Goal: Task Accomplishment & Management: Complete application form

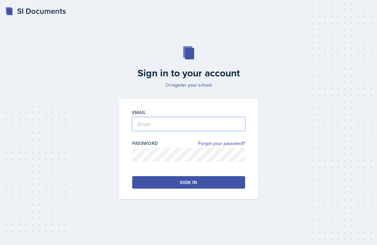
click at [163, 120] on input "email" at bounding box center [188, 124] width 113 height 14
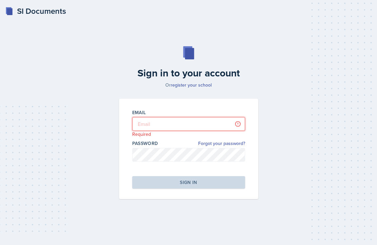
type input "[EMAIL_ADDRESS][PERSON_NAME][DOMAIN_NAME]"
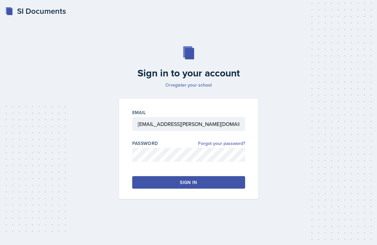
click at [175, 181] on button "Sign in" at bounding box center [188, 182] width 113 height 12
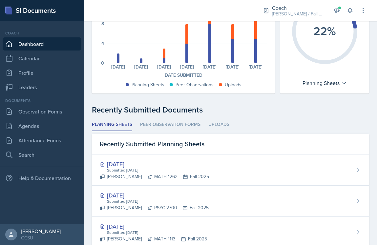
scroll to position [88, 0]
click at [33, 90] on link "Leaders" at bounding box center [42, 87] width 79 height 13
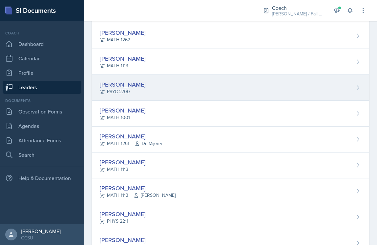
click at [154, 88] on div "Jamaree Brown PSYC 2700" at bounding box center [230, 88] width 277 height 26
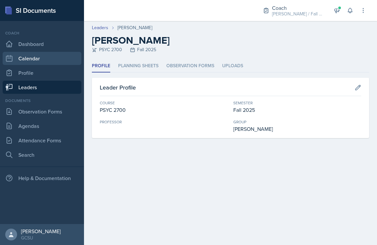
click at [35, 58] on link "Calendar" at bounding box center [42, 58] width 79 height 13
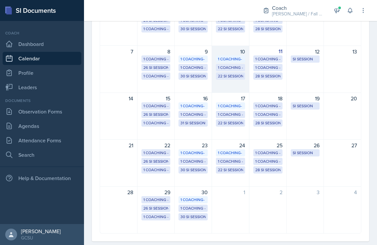
scroll to position [87, 0]
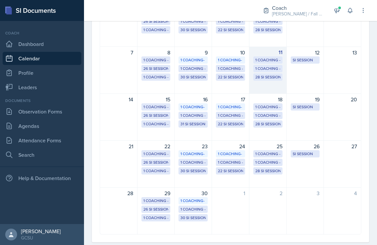
click at [266, 75] on div "28 SI Sessions" at bounding box center [267, 77] width 25 height 6
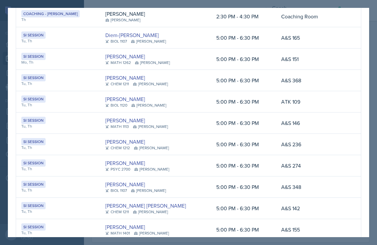
scroll to position [57, 0]
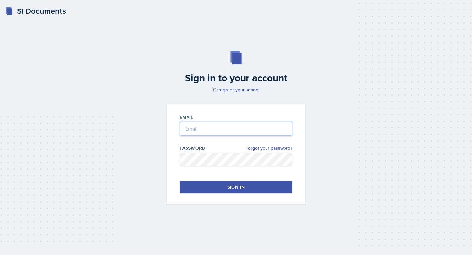
click at [217, 127] on input "email" at bounding box center [236, 129] width 113 height 14
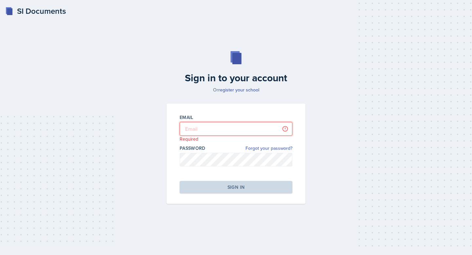
type input "[EMAIL_ADDRESS][PERSON_NAME][DOMAIN_NAME]"
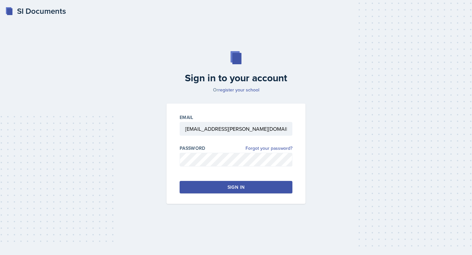
click at [237, 190] on div "Sign in" at bounding box center [235, 187] width 17 height 7
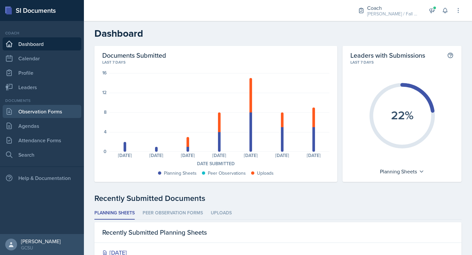
click at [48, 112] on link "Observation Forms" at bounding box center [42, 111] width 79 height 13
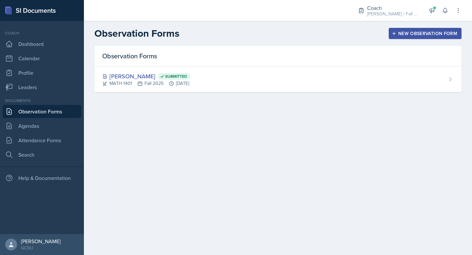
click at [419, 33] on div "New Observation Form" at bounding box center [425, 33] width 64 height 5
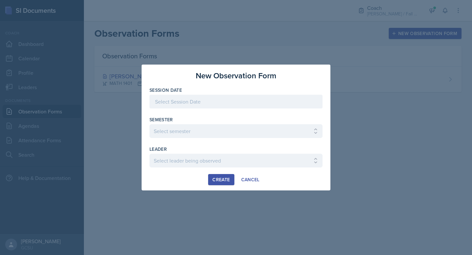
click at [191, 105] on div at bounding box center [235, 102] width 173 height 14
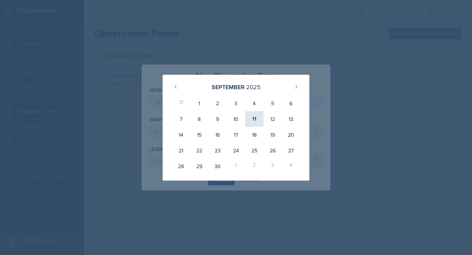
click at [255, 120] on div "11" at bounding box center [254, 119] width 18 height 16
type input "[DATE]"
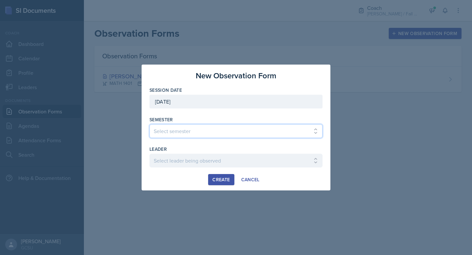
click at [196, 125] on select "Select semester All Spring 2020 Fall 2023 Spring 2019 Spring 2018 Fall 2017 Spr…" at bounding box center [235, 131] width 173 height 14
select select "986fdc3e-2246-4ffd-9cb8-78666de4ebed"
click at [149, 124] on select "Select semester All Spring 2020 Fall 2023 Spring 2019 Spring 2018 Fall 2017 Spr…" at bounding box center [235, 131] width 173 height 14
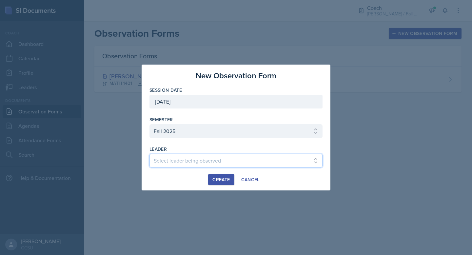
click at [177, 162] on select "Select leader being observed [PERSON_NAME] [PERSON_NAME] / CHEM 1211 / [PERSON_…" at bounding box center [235, 161] width 173 height 14
select select "893a569a-afb1-4484-bf29-903364498655"
click at [149, 154] on select "Select leader being observed [PERSON_NAME] [PERSON_NAME] / CHEM 1211 / [PERSON_…" at bounding box center [235, 161] width 173 height 14
click at [220, 180] on div "Create" at bounding box center [220, 179] width 17 height 5
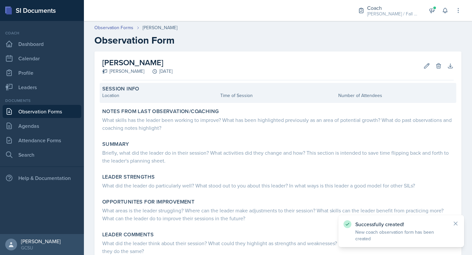
click at [139, 92] on div "Location" at bounding box center [159, 95] width 115 height 7
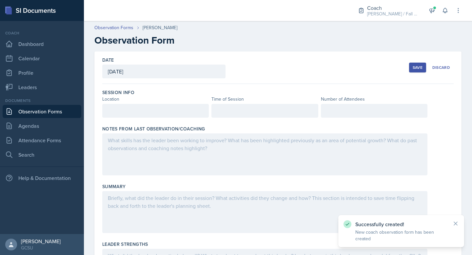
click at [116, 109] on div at bounding box center [155, 111] width 107 height 14
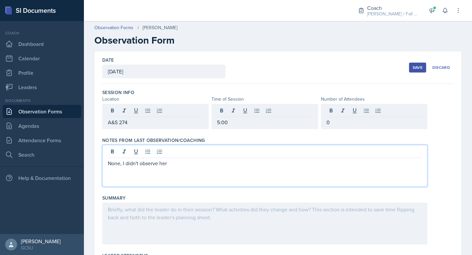
click at [143, 166] on p "None, I didn't observe her" at bounding box center [265, 163] width 314 height 8
click at [143, 166] on div "None, I didn't observe her" at bounding box center [264, 166] width 325 height 42
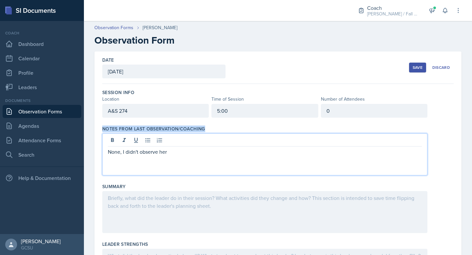
click at [143, 166] on div "None, I didn't observe her" at bounding box center [264, 154] width 325 height 42
click at [133, 154] on p "None, I didn't observe her" at bounding box center [265, 152] width 314 height 8
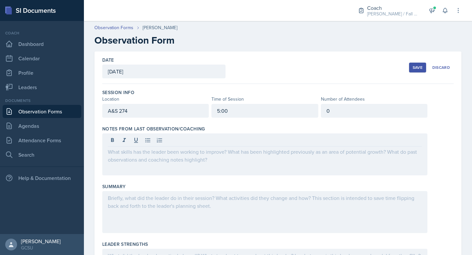
click at [417, 68] on div "Save" at bounding box center [418, 67] width 10 height 5
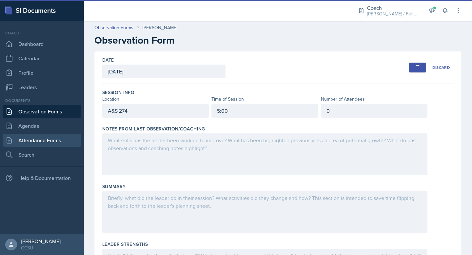
click at [38, 143] on link "Attendance Forms" at bounding box center [42, 140] width 79 height 13
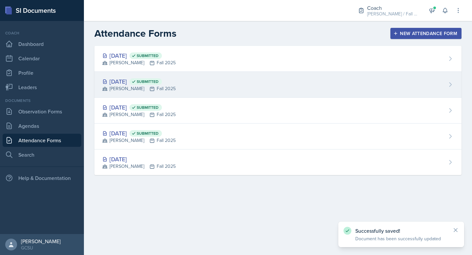
click at [176, 91] on div "[PERSON_NAME] Fall 2025" at bounding box center [138, 88] width 73 height 7
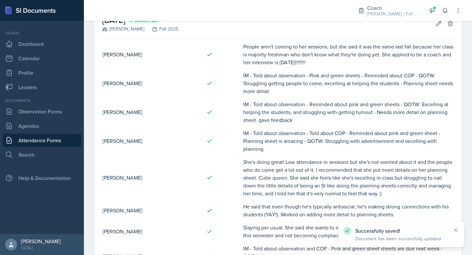
scroll to position [48, 0]
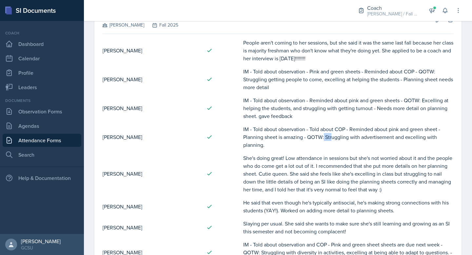
drag, startPoint x: 307, startPoint y: 137, endPoint x: 301, endPoint y: 138, distance: 7.0
click at [301, 138] on td "IM - Told about observation - Told about COP - Reminded about pink and green sh…" at bounding box center [348, 137] width 211 height 29
click at [283, 134] on td "IM - Told about observation - Told about COP - Reminded about pink and green sh…" at bounding box center [348, 137] width 211 height 29
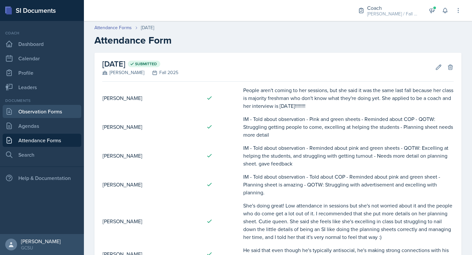
click at [44, 111] on link "Observation Forms" at bounding box center [42, 111] width 79 height 13
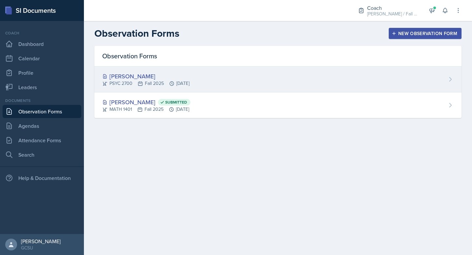
click at [225, 76] on div "[PERSON_NAME] PSYC 2700 Fall 2025 [DATE]" at bounding box center [277, 80] width 367 height 26
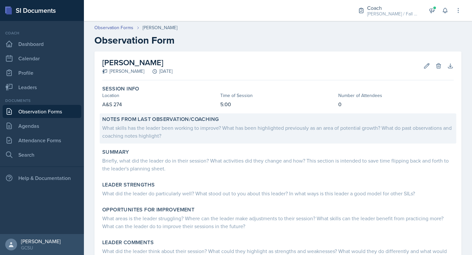
click at [161, 126] on div "What skills has the leader been working to improve? What has been highlighted p…" at bounding box center [277, 132] width 351 height 16
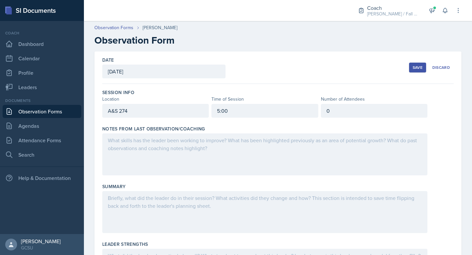
click at [155, 164] on div at bounding box center [264, 154] width 325 height 42
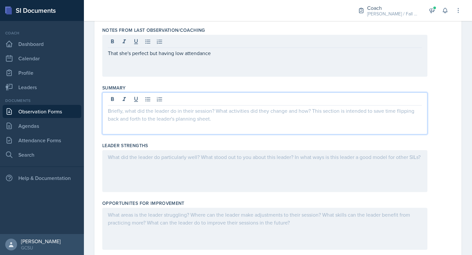
scroll to position [109, 0]
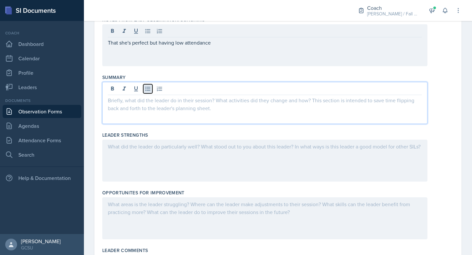
click at [148, 90] on icon at bounding box center [148, 89] width 7 height 7
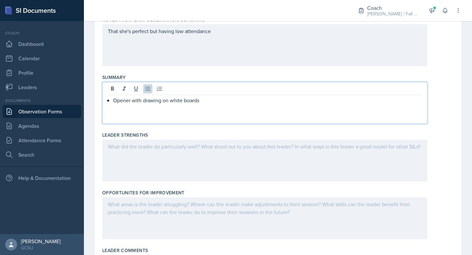
click at [162, 101] on p "Opener with drawing on white boards" at bounding box center [267, 100] width 309 height 8
click at [275, 104] on p "Opener with drawing graphs on white boards" at bounding box center [267, 100] width 309 height 8
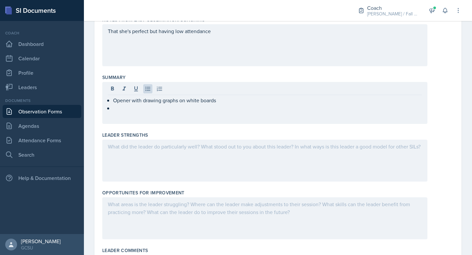
click at [262, 157] on div at bounding box center [264, 161] width 325 height 42
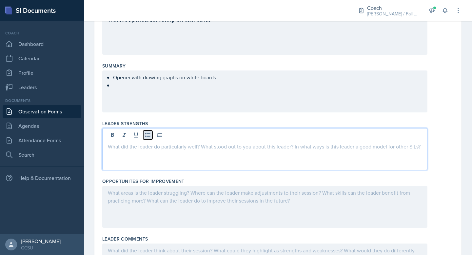
click at [149, 132] on icon at bounding box center [148, 135] width 7 height 7
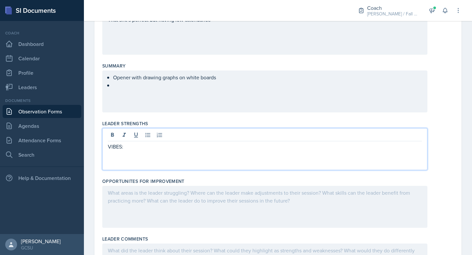
click at [108, 150] on p "VIBES:" at bounding box center [265, 147] width 314 height 8
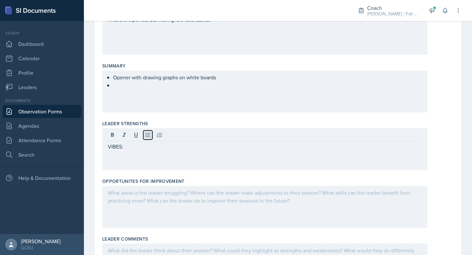
click at [147, 137] on icon at bounding box center [148, 135] width 7 height 7
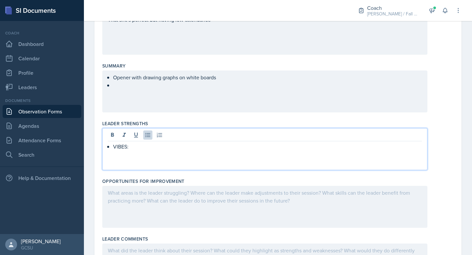
click at [146, 144] on p "VIBES:" at bounding box center [267, 147] width 309 height 8
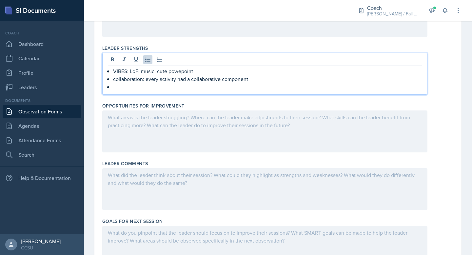
click at [173, 139] on div at bounding box center [264, 131] width 325 height 42
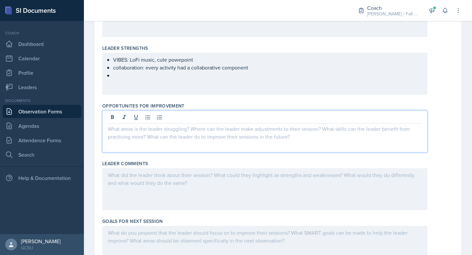
scroll to position [207, 0]
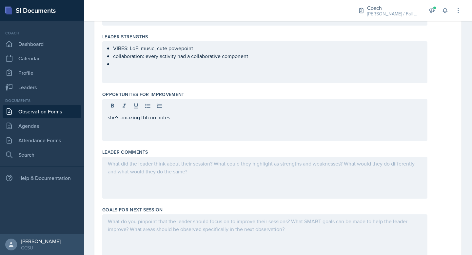
click at [165, 69] on div "VIBES: LoFi music, cute powepoint collaboration: every activity had a collabora…" at bounding box center [264, 62] width 325 height 42
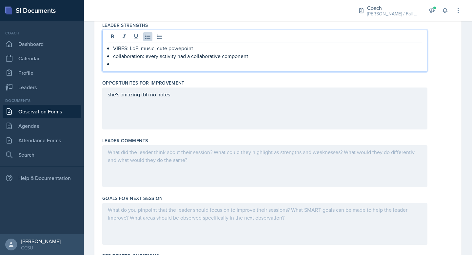
click at [170, 49] on p "VIBES: LoFi music, cute powepoint" at bounding box center [267, 48] width 309 height 8
click at [184, 49] on p "VIBES: LoFi music, cute Powepoint" at bounding box center [267, 48] width 309 height 8
click at [228, 80] on div "Opportunites for Improvement she's amazing tbh no notes" at bounding box center [277, 106] width 351 height 58
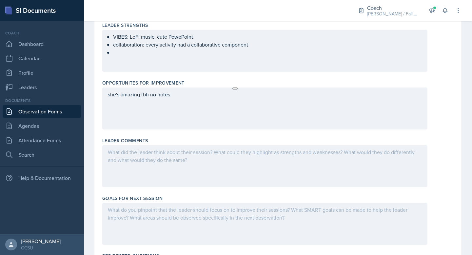
click at [143, 55] on ul "VIBES: LoFi music, cute PowePoint collaboration: every activity had a collabora…" at bounding box center [267, 45] width 309 height 24
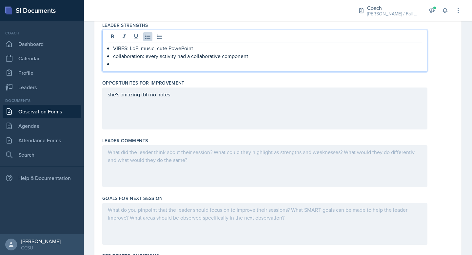
click at [154, 113] on div "she's amazing tbh no notes" at bounding box center [264, 109] width 325 height 42
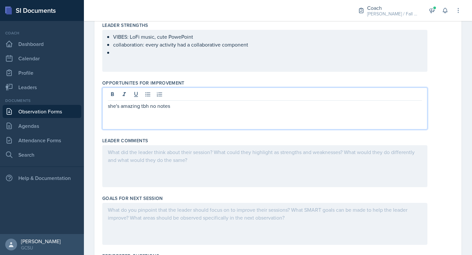
scroll to position [230, 0]
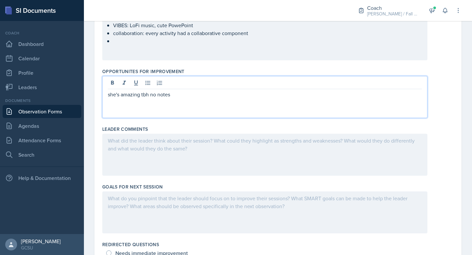
click at [110, 96] on p "she's amazing tbh no notes" at bounding box center [265, 94] width 314 height 8
click at [185, 113] on div "She's amazing tbh no notes" at bounding box center [264, 97] width 325 height 42
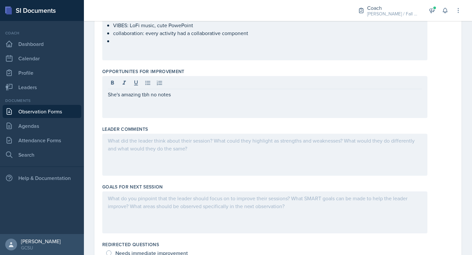
click at [179, 50] on div "VIBES: LoFi music, cute PowePoint collaboration: every activity had a collabora…" at bounding box center [264, 39] width 325 height 42
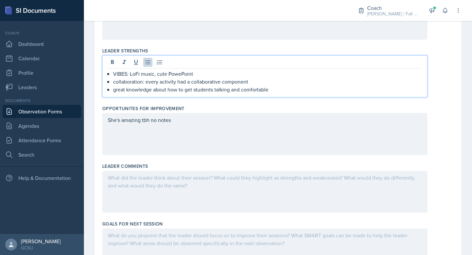
scroll to position [192, 0]
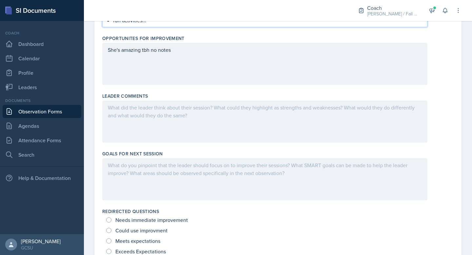
click at [161, 175] on div at bounding box center [264, 179] width 325 height 42
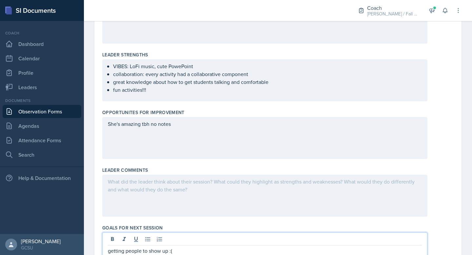
scroll to position [191, 0]
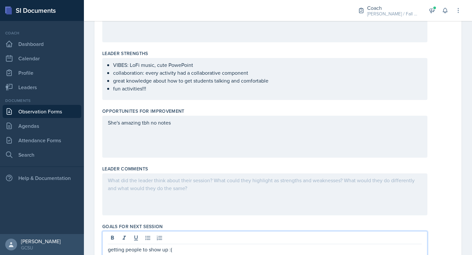
click at [149, 89] on p "fun activities!!!" at bounding box center [267, 89] width 309 height 8
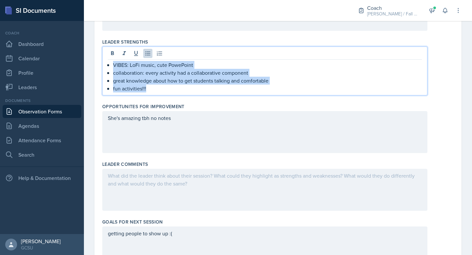
drag, startPoint x: 150, startPoint y: 91, endPoint x: 100, endPoint y: 58, distance: 59.7
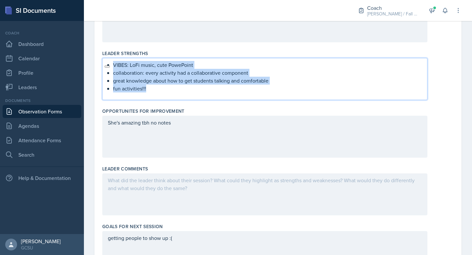
click at [161, 88] on p "fun activities!!!" at bounding box center [267, 89] width 309 height 8
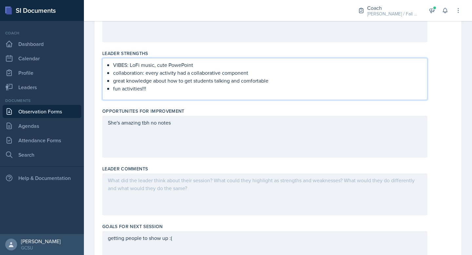
scroll to position [185, 0]
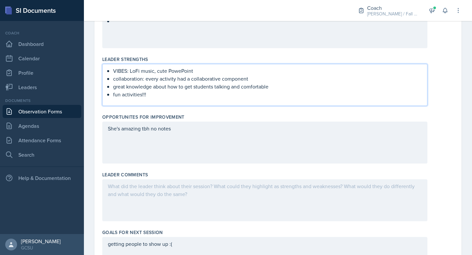
click at [152, 97] on p "fun activities!!!" at bounding box center [267, 94] width 309 height 8
drag, startPoint x: 115, startPoint y: 80, endPoint x: 254, endPoint y: 79, distance: 139.3
click at [254, 79] on p "collaboration: every activity had a collaborative component" at bounding box center [267, 79] width 309 height 8
drag, startPoint x: 252, startPoint y: 81, endPoint x: 107, endPoint y: 78, distance: 145.2
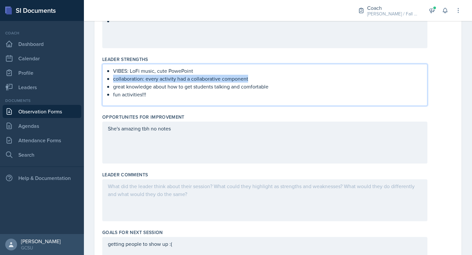
click at [107, 78] on div "VIBES: LoFi music, cute PowePoint collaboration: every activity had a collabora…" at bounding box center [264, 85] width 325 height 42
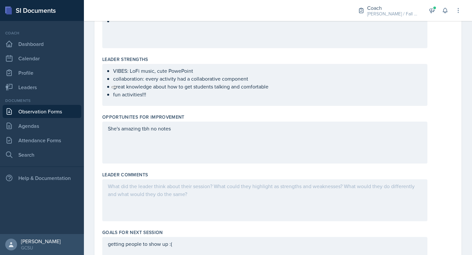
click at [145, 100] on div "VIBES: LoFi music, cute PowePoint collaboration: every activity had a collabora…" at bounding box center [264, 85] width 325 height 42
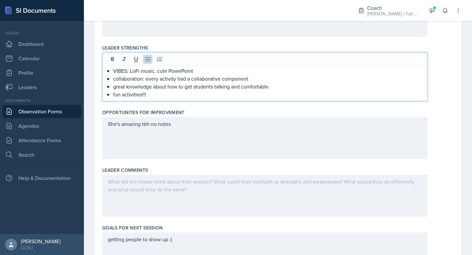
click at [221, 92] on p "fun activities!!!" at bounding box center [267, 94] width 309 height 8
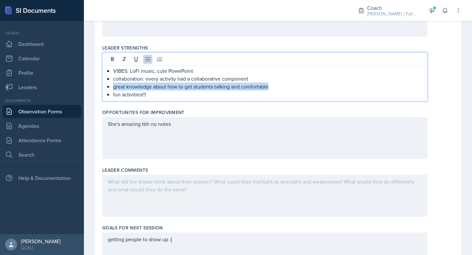
drag, startPoint x: 272, startPoint y: 89, endPoint x: 112, endPoint y: 88, distance: 159.6
click at [112, 88] on div "VIBES: LoFi music, cute PowePoint collaboration: every activity had a collabora…" at bounding box center [265, 82] width 314 height 31
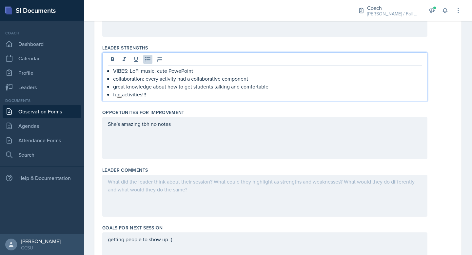
click at [155, 90] on p "fun activities!!!" at bounding box center [267, 94] width 309 height 8
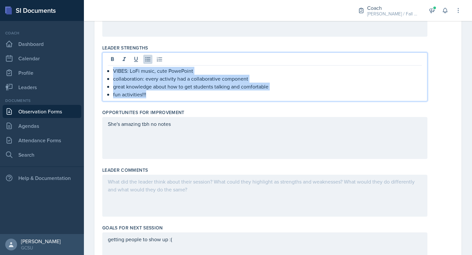
drag, startPoint x: 151, startPoint y: 96, endPoint x: 111, endPoint y: 70, distance: 47.4
click at [111, 70] on div "VIBES: LoFi music, cute PowePoint collaboration: every activity had a collabora…" at bounding box center [265, 82] width 314 height 31
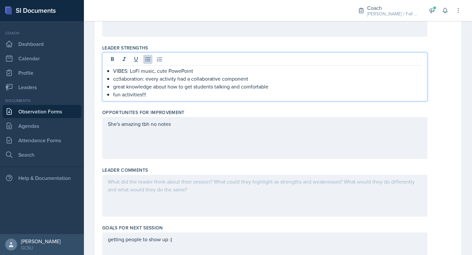
click at [150, 94] on p "fun activities!!!" at bounding box center [267, 94] width 309 height 8
click at [166, 143] on div "She's amazing tbh no notes" at bounding box center [264, 138] width 325 height 42
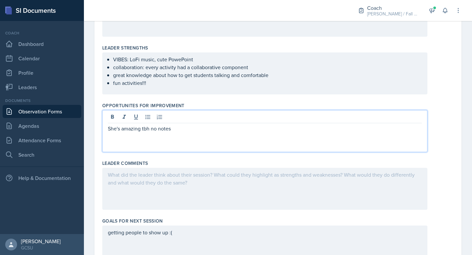
scroll to position [208, 0]
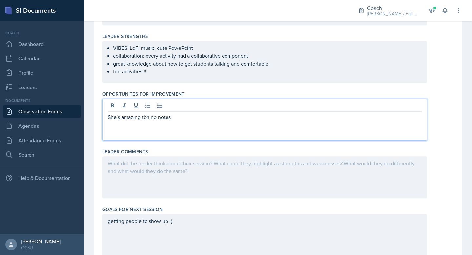
click at [186, 119] on p "She's amazing tbh no notes" at bounding box center [265, 117] width 314 height 8
drag, startPoint x: 185, startPoint y: 119, endPoint x: 77, endPoint y: 103, distance: 109.4
click at [77, 103] on div "SI Documents Coach Dashboard Calendar Profile Leaders Documents Observation For…" at bounding box center [236, 127] width 472 height 255
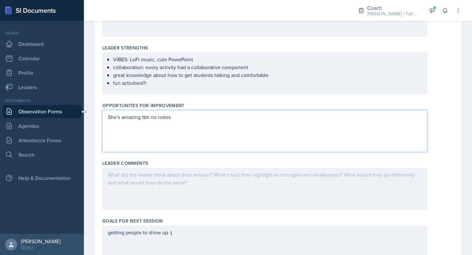
click at [172, 140] on div "She's amazing tbh no notes" at bounding box center [264, 131] width 325 height 42
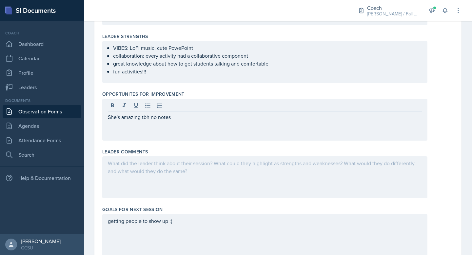
click at [175, 129] on div "She's amazing tbh no notes" at bounding box center [264, 120] width 325 height 42
click at [180, 122] on div "She's amazing tbh no notes" at bounding box center [264, 120] width 325 height 42
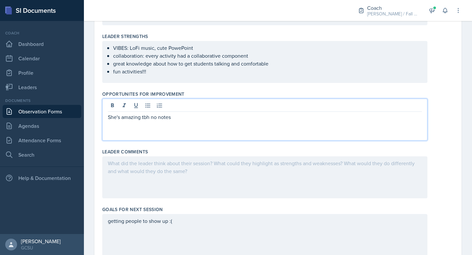
click at [178, 118] on p "She's amazing tbh no notes" at bounding box center [265, 117] width 314 height 8
click at [178, 173] on div at bounding box center [264, 177] width 325 height 42
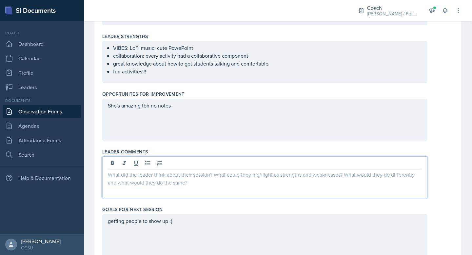
scroll to position [219, 0]
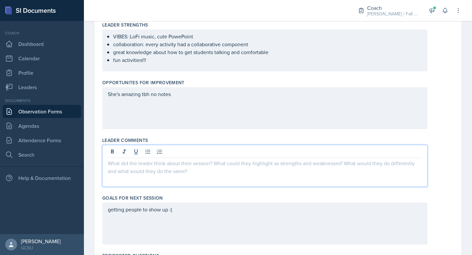
click at [176, 117] on div "She's amazing tbh no notes" at bounding box center [264, 108] width 325 height 42
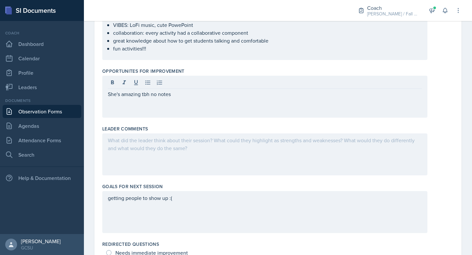
click at [158, 145] on div at bounding box center [264, 154] width 325 height 42
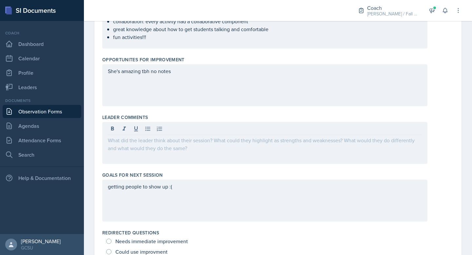
click at [186, 153] on div at bounding box center [264, 143] width 325 height 42
click at [205, 148] on div at bounding box center [264, 143] width 325 height 42
click at [208, 176] on div "Goals for Next Session" at bounding box center [277, 175] width 351 height 7
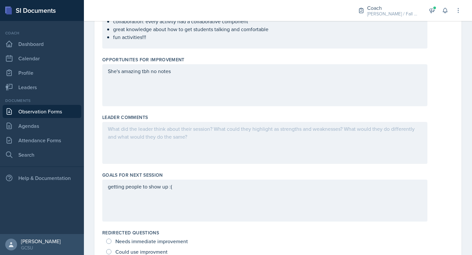
click at [191, 157] on div at bounding box center [264, 143] width 325 height 42
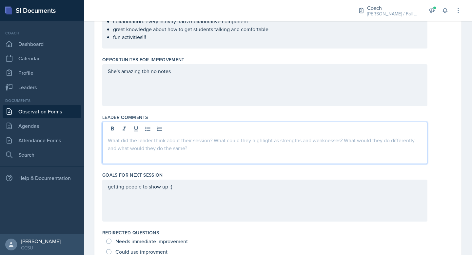
scroll to position [254, 0]
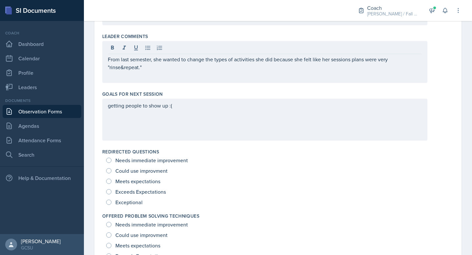
click at [186, 113] on div "getting people to show up :(" at bounding box center [264, 120] width 325 height 42
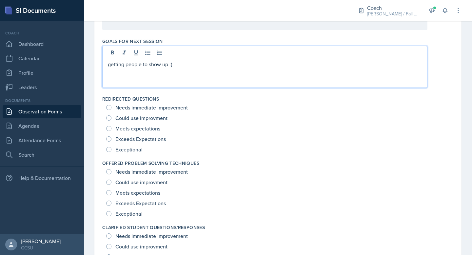
scroll to position [380, 0]
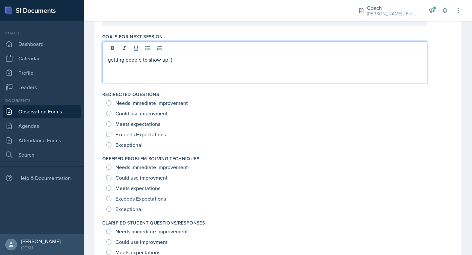
click at [137, 147] on span "Exceptional" at bounding box center [128, 145] width 27 height 7
click at [111, 147] on input "Exceptional" at bounding box center [108, 144] width 5 height 5
radio input "true"
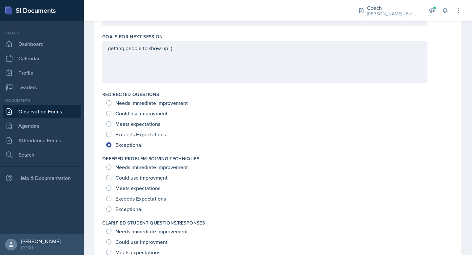
click at [135, 206] on span "Exceptional" at bounding box center [128, 209] width 27 height 7
click at [111, 206] on input "Exceptional" at bounding box center [108, 208] width 5 height 5
radio input "true"
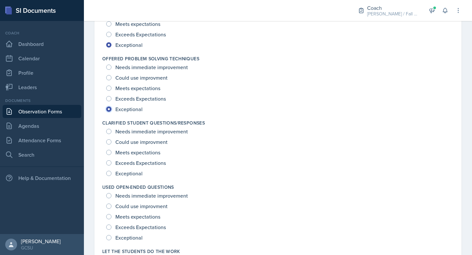
scroll to position [482, 0]
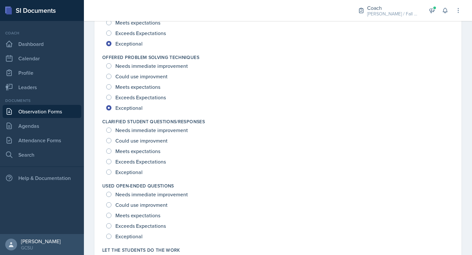
click at [141, 165] on span "Exceeds Expectations" at bounding box center [140, 161] width 50 height 7
click at [111, 164] on input "Exceeds Expectations" at bounding box center [108, 161] width 5 height 5
radio input "true"
click at [138, 175] on span "Exceptional" at bounding box center [128, 172] width 27 height 7
click at [111, 175] on input "Exceptional" at bounding box center [108, 171] width 5 height 5
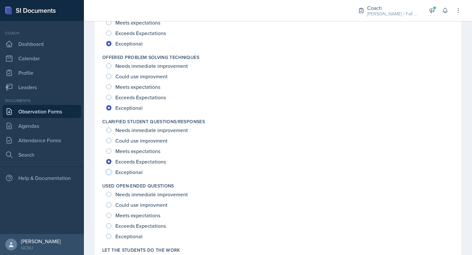
radio input "true"
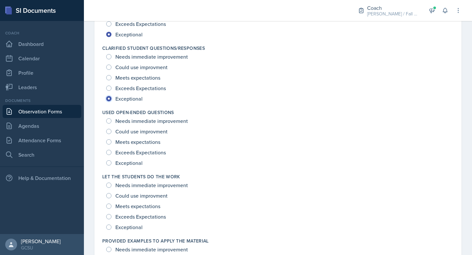
scroll to position [555, 0]
click at [134, 165] on span "Exceptional" at bounding box center [128, 162] width 27 height 7
click at [111, 165] on input "Exceptional" at bounding box center [108, 162] width 5 height 5
radio input "true"
click at [133, 224] on span "Exceptional" at bounding box center [128, 227] width 27 height 7
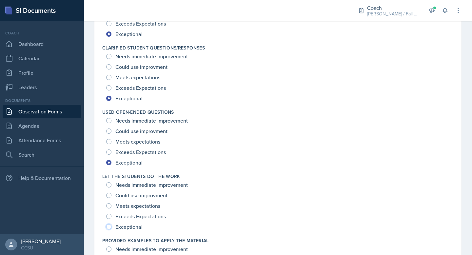
click at [111, 224] on input "Exceptional" at bounding box center [108, 226] width 5 height 5
radio input "true"
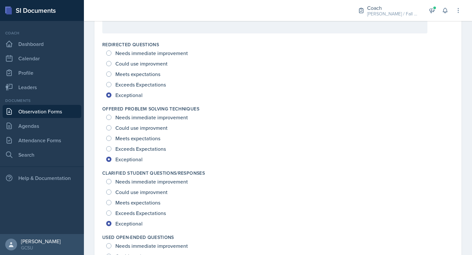
scroll to position [289, 0]
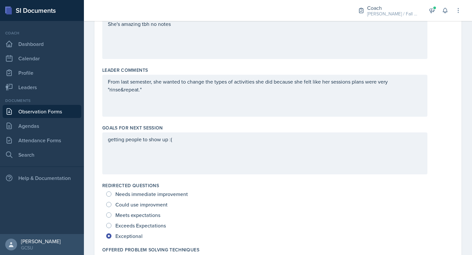
click at [202, 100] on div "From last semester, she wanted to change the types of activities she did becaus…" at bounding box center [264, 96] width 325 height 42
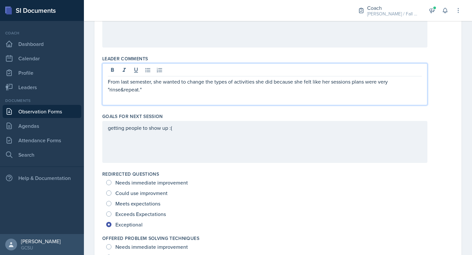
click at [123, 89] on p "From last semester, she wanted to change the types of activities she did becaus…" at bounding box center [265, 86] width 314 height 16
click at [402, 82] on p "From last semester, she wanted to change the types of activities she did becaus…" at bounding box center [265, 86] width 314 height 16
click at [365, 101] on div "From last semester, she wanted to change the types of activities she did becaus…" at bounding box center [264, 84] width 325 height 42
click at [346, 96] on div "From last semester, she wanted to change the types of activities she did becaus…" at bounding box center [264, 84] width 325 height 42
click at [331, 91] on p "From last semester, she wanted to change the types of activities she did becaus…" at bounding box center [265, 86] width 314 height 16
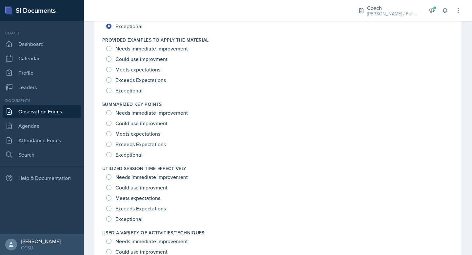
scroll to position [762, 0]
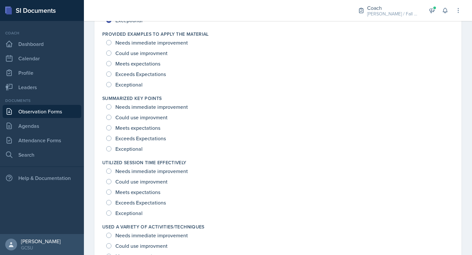
click at [138, 90] on div "Provided Examples To Apply The Material Needs immediate improvement Could use i…" at bounding box center [277, 60] width 351 height 64
click at [133, 147] on span "Exceptional" at bounding box center [128, 149] width 27 height 7
click at [111, 147] on input "Exceptional" at bounding box center [108, 148] width 5 height 5
radio input "true"
click at [117, 85] on span "Exceptional" at bounding box center [128, 84] width 27 height 7
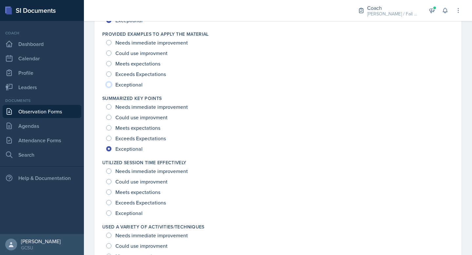
click at [111, 85] on input "Exceptional" at bounding box center [108, 84] width 5 height 5
radio input "true"
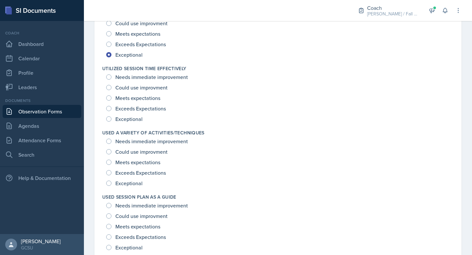
scroll to position [857, 0]
click at [129, 189] on div "Used A Variety Of Activities/Techniques Needs immediate improvement Could use i…" at bounding box center [277, 158] width 351 height 64
click at [129, 118] on span "Exceptional" at bounding box center [128, 118] width 27 height 7
click at [111, 118] on input "Exceptional" at bounding box center [108, 118] width 5 height 5
radio input "true"
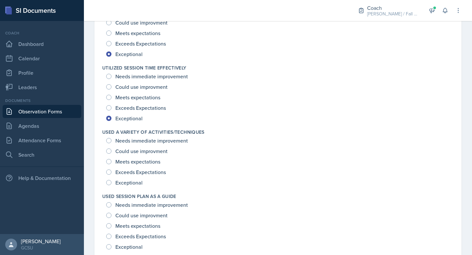
click at [125, 174] on span "Exceeds Expectations" at bounding box center [140, 172] width 50 height 7
click at [111, 174] on input "Exceeds Expectations" at bounding box center [108, 171] width 5 height 5
radio input "true"
click at [124, 186] on span "Exceptional" at bounding box center [128, 182] width 27 height 7
click at [111, 185] on input "Exceptional" at bounding box center [108, 182] width 5 height 5
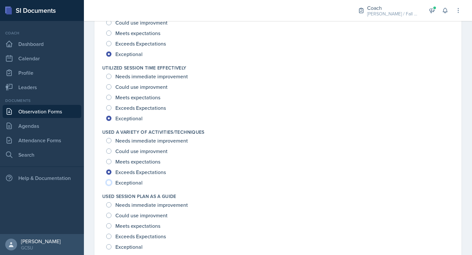
radio input "true"
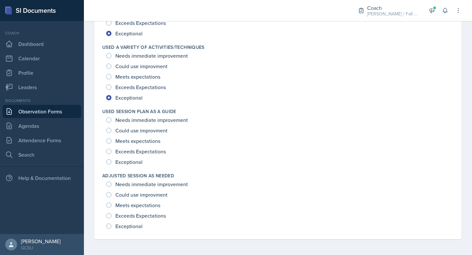
click at [125, 165] on span "Exceptional" at bounding box center [128, 162] width 27 height 7
click at [111, 165] on input "Exceptional" at bounding box center [108, 161] width 5 height 5
radio input "true"
click at [127, 227] on span "Exceptional" at bounding box center [128, 226] width 27 height 7
click at [111, 227] on input "Exceptional" at bounding box center [108, 226] width 5 height 5
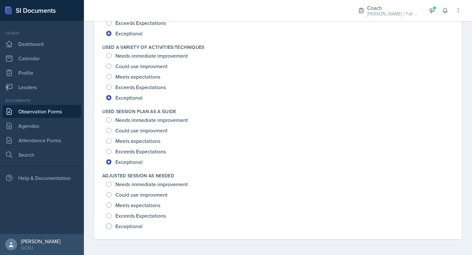
radio input "true"
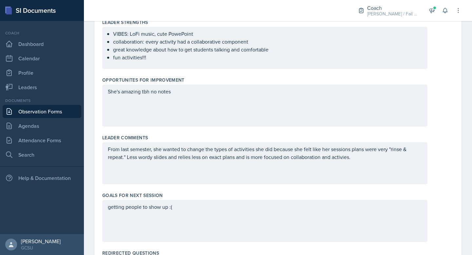
scroll to position [276, 0]
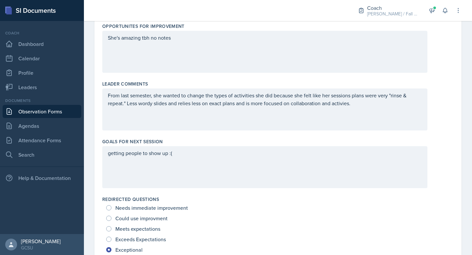
click at [175, 194] on div "Redirected Questions Needs immediate improvement Could use improvment Meets exp…" at bounding box center [277, 225] width 351 height 64
click at [185, 133] on div "Leader Comments From last semester, she wanted to change the types of activitie…" at bounding box center [277, 107] width 351 height 58
click at [200, 117] on div "From last semester, she wanted to change the types of activities she did becaus…" at bounding box center [264, 109] width 325 height 42
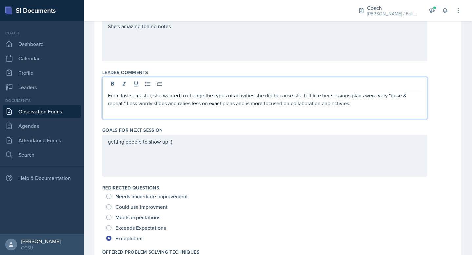
click at [343, 108] on div "From last semester, she wanted to change the types of activities she did becaus…" at bounding box center [264, 98] width 325 height 42
click at [343, 98] on p "From last semester, she wanted to change the types of activities she did becaus…" at bounding box center [265, 99] width 314 height 16
click at [342, 103] on p "From last semester, she wanted to change the types of activities she did becaus…" at bounding box center [265, 99] width 314 height 16
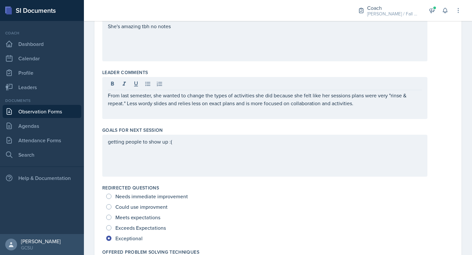
click at [366, 110] on div "From last semester, she wanted to change the types of activities she did becaus…" at bounding box center [264, 98] width 325 height 42
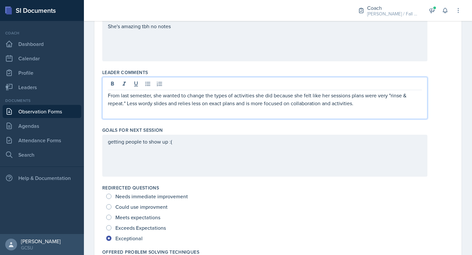
click at [345, 99] on p "From last semester, she wanted to change the types of activities she did becaus…" at bounding box center [265, 99] width 314 height 16
click at [343, 95] on p "From last semester, she wanted to change the types of activities she did becaus…" at bounding box center [265, 99] width 314 height 16
click at [258, 106] on p "From last semester, she wanted to change the types of activities she did becaus…" at bounding box center [265, 99] width 314 height 16
click at [206, 96] on p "From last semester, she wanted to change the types of activities she did becaus…" at bounding box center [265, 99] width 314 height 16
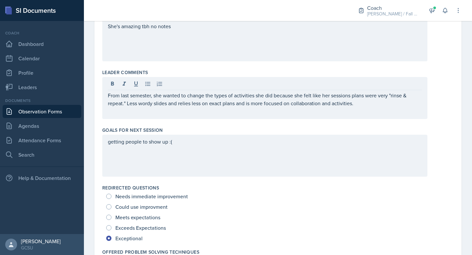
click at [195, 147] on div "getting people to show up :(" at bounding box center [264, 156] width 325 height 42
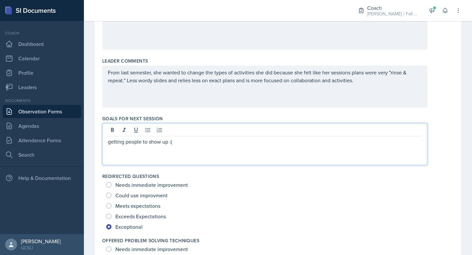
scroll to position [321, 0]
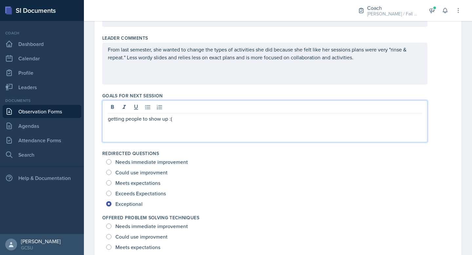
click at [214, 91] on div "Goals for Next Session getting people to show up :(" at bounding box center [277, 119] width 351 height 58
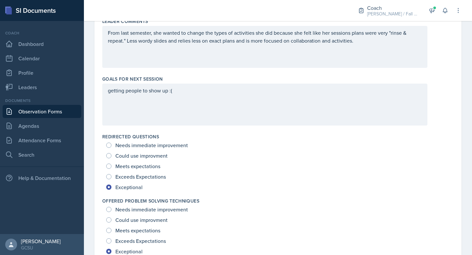
scroll to position [0, 0]
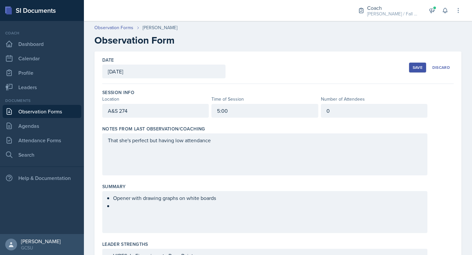
click at [414, 68] on div "Save" at bounding box center [418, 67] width 10 height 5
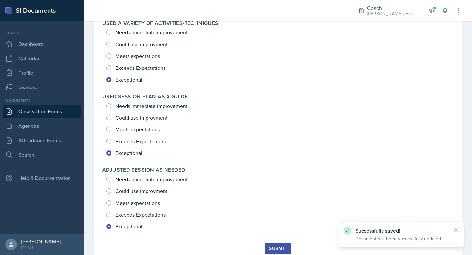
scroll to position [887, 0]
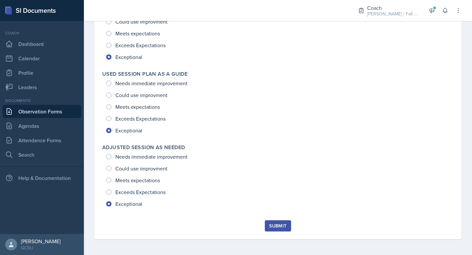
click at [271, 227] on div "Submit" at bounding box center [277, 225] width 17 height 5
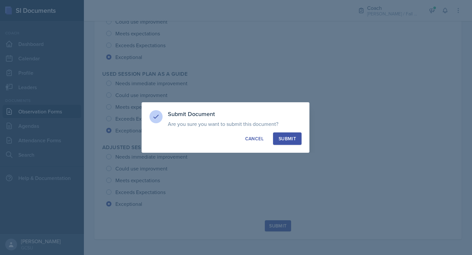
click at [287, 137] on div "Submit" at bounding box center [287, 138] width 17 height 7
radio input "true"
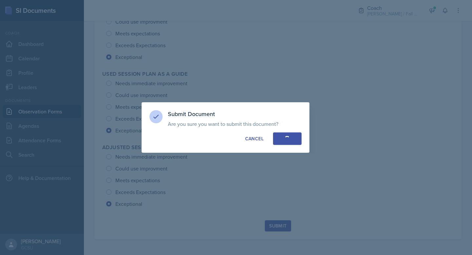
radio input "true"
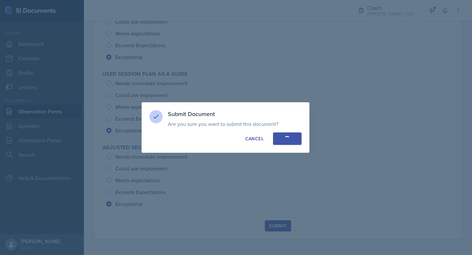
radio input "true"
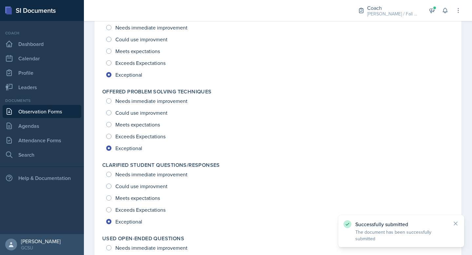
scroll to position [0, 0]
